Goal: Information Seeking & Learning: Check status

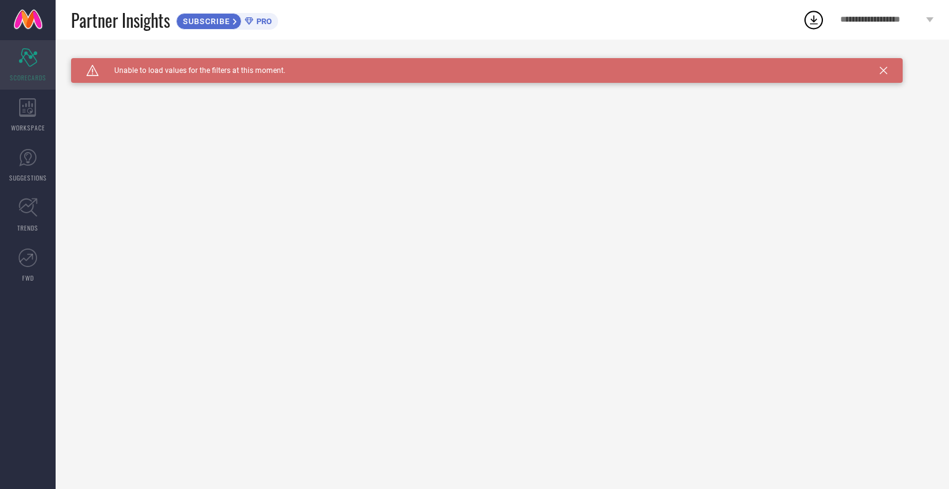
click at [25, 66] on div "Scorecard SCORECARDS" at bounding box center [28, 64] width 56 height 49
click at [29, 219] on link "TRENDS" at bounding box center [28, 214] width 56 height 49
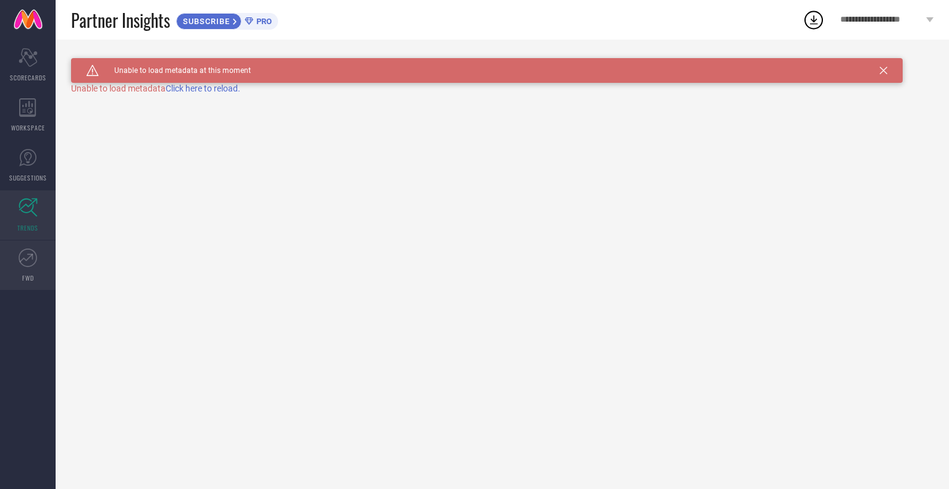
click at [35, 264] on icon at bounding box center [28, 257] width 19 height 19
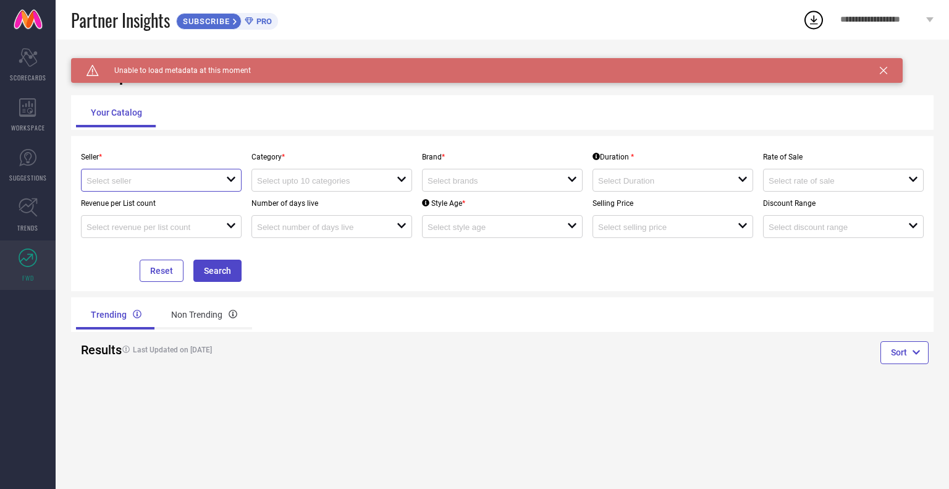
click at [156, 182] on input at bounding box center [148, 180] width 125 height 9
click at [145, 199] on li "Myntra ( MINT_1 )" at bounding box center [161, 204] width 159 height 22
type input "Myntra ( MINT_1 )"
click at [286, 172] on div "open" at bounding box center [331, 180] width 161 height 23
click at [367, 306] on div "Trending Non Trending" at bounding box center [286, 315] width 421 height 30
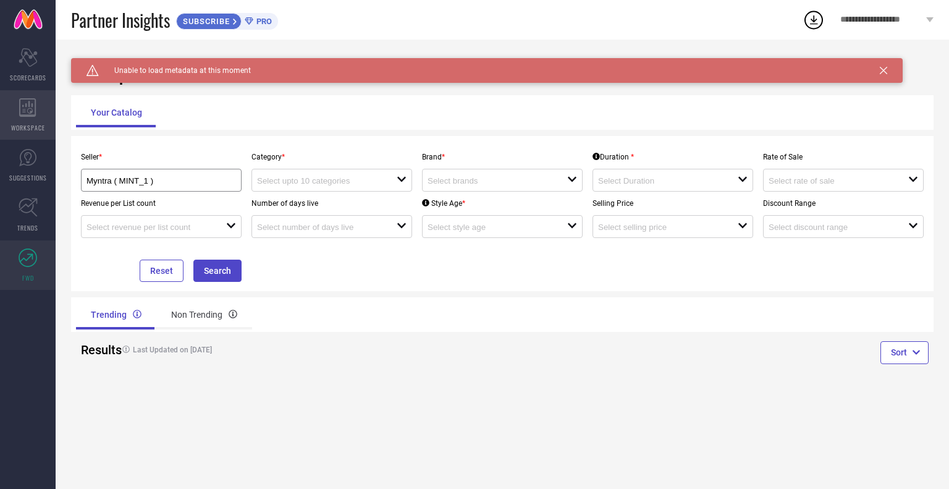
click at [22, 111] on icon at bounding box center [27, 107] width 17 height 19
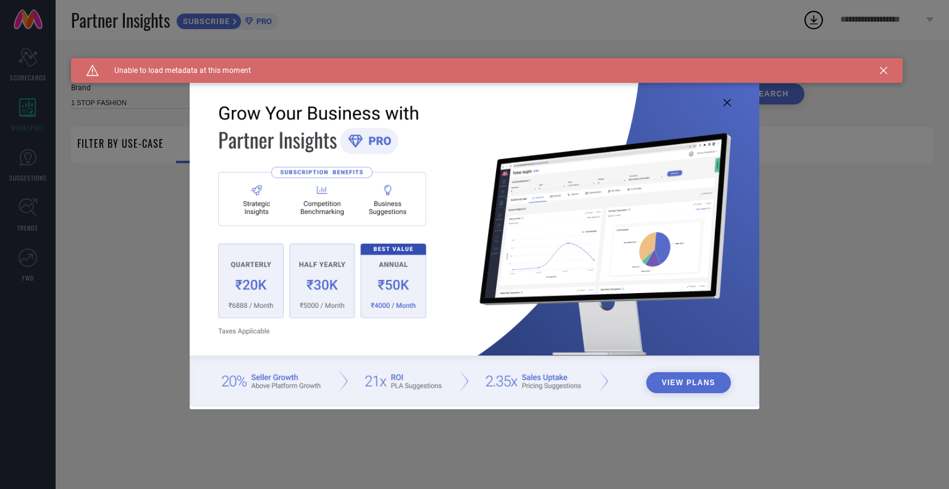
type input "1 STOP FASHION"
type input "All"
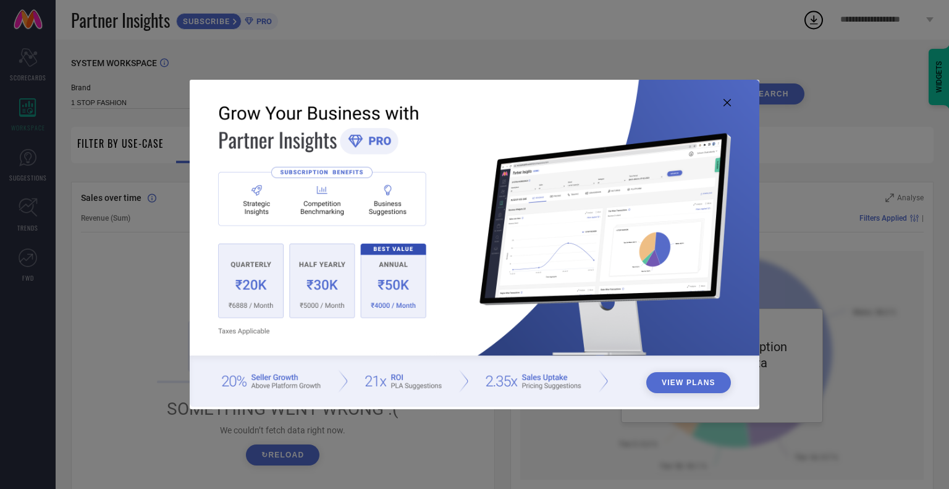
click at [724, 103] on icon at bounding box center [726, 102] width 7 height 7
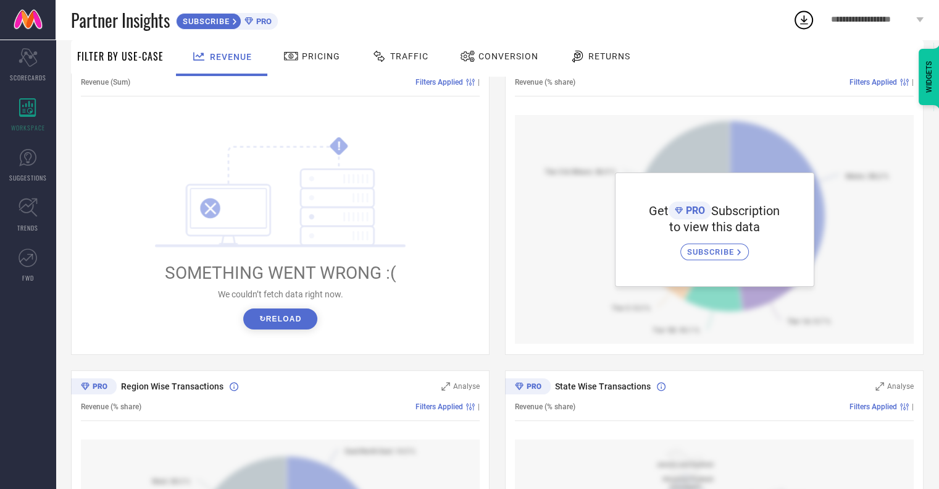
scroll to position [130, 0]
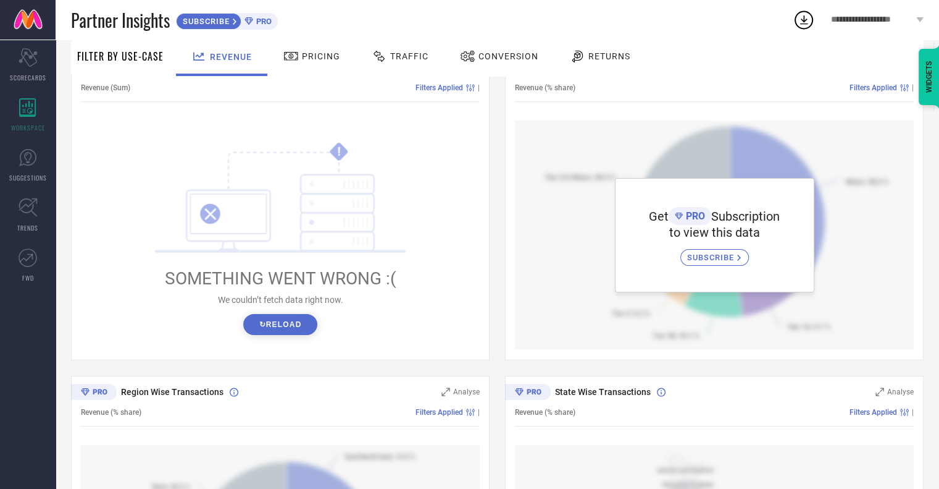
click at [296, 321] on button "↻ Reload" at bounding box center [279, 324] width 73 height 21
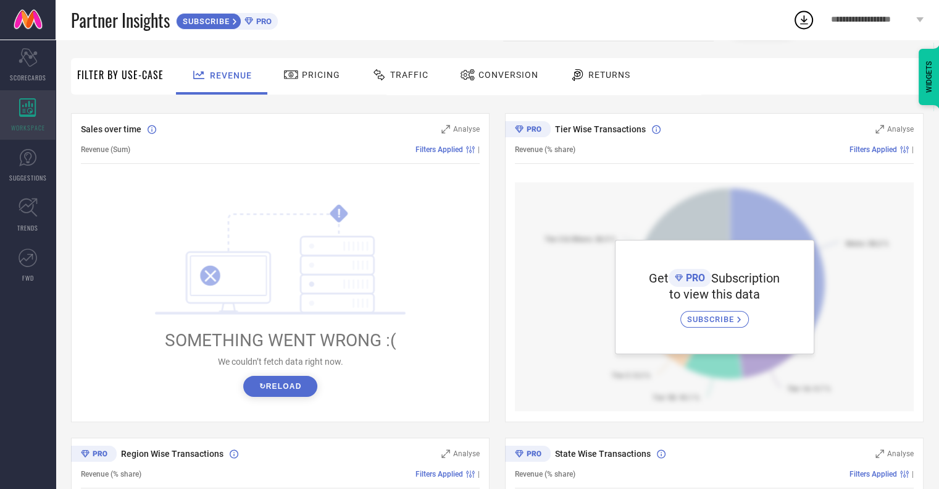
scroll to position [61, 0]
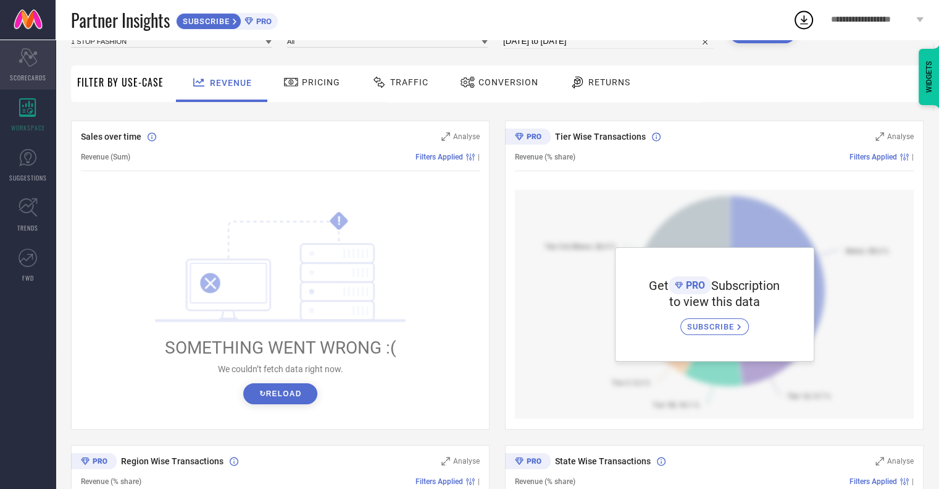
click at [26, 67] on div "Scorecard SCORECARDS" at bounding box center [28, 64] width 56 height 49
